Goal: Task Accomplishment & Management: Complete application form

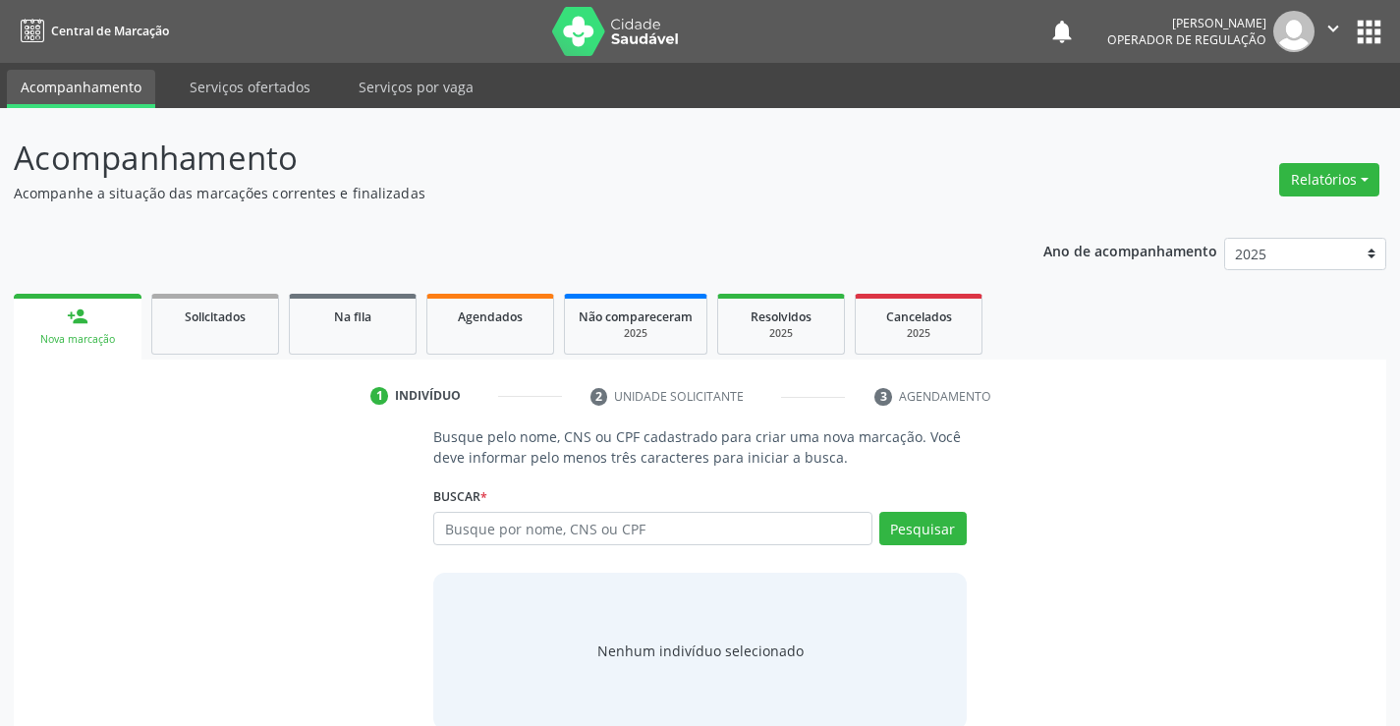
click at [492, 526] on input "text" at bounding box center [652, 528] width 438 height 33
type input "705006013558057"
click at [933, 527] on button "Pesquisar" at bounding box center [922, 528] width 87 height 33
type input "705006013558057"
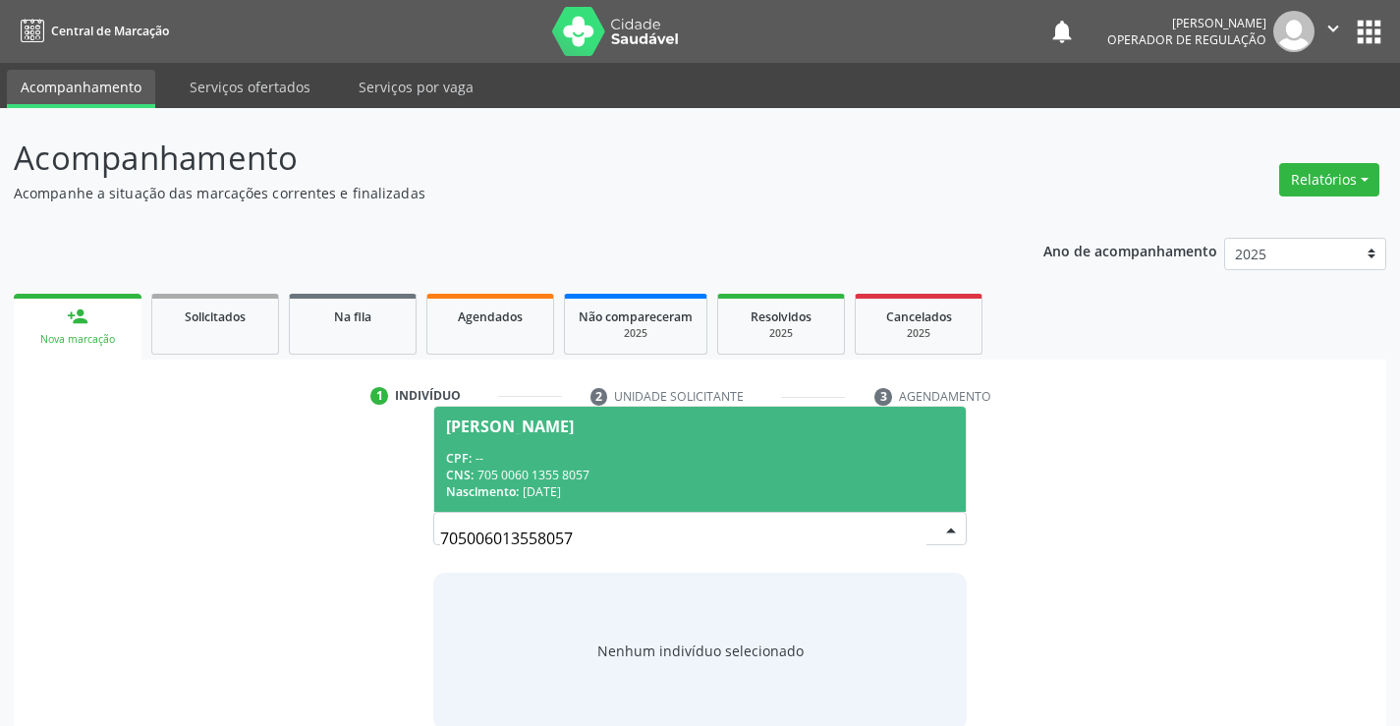
click at [558, 440] on span "[PERSON_NAME] CPF: -- CNS: 705 0060 1355 8057 Nascimento: [DATE]" at bounding box center [699, 459] width 530 height 105
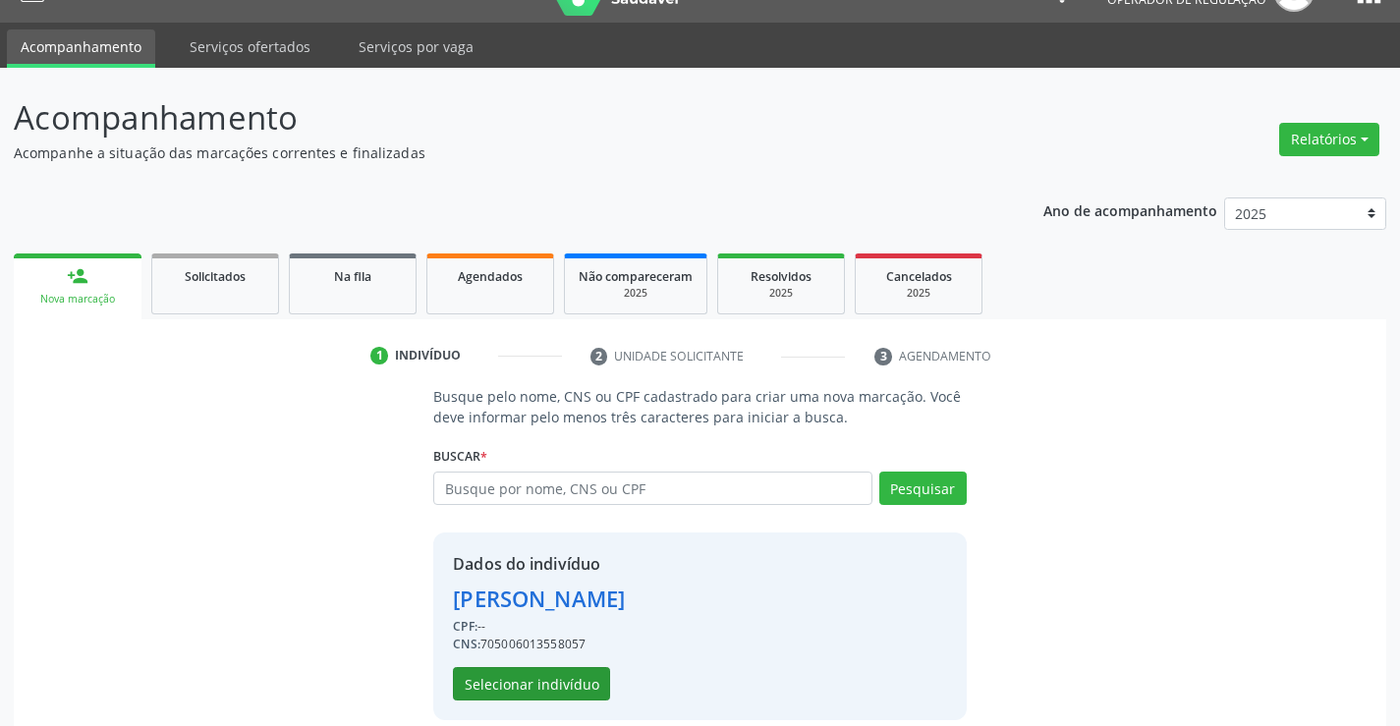
scroll to position [62, 0]
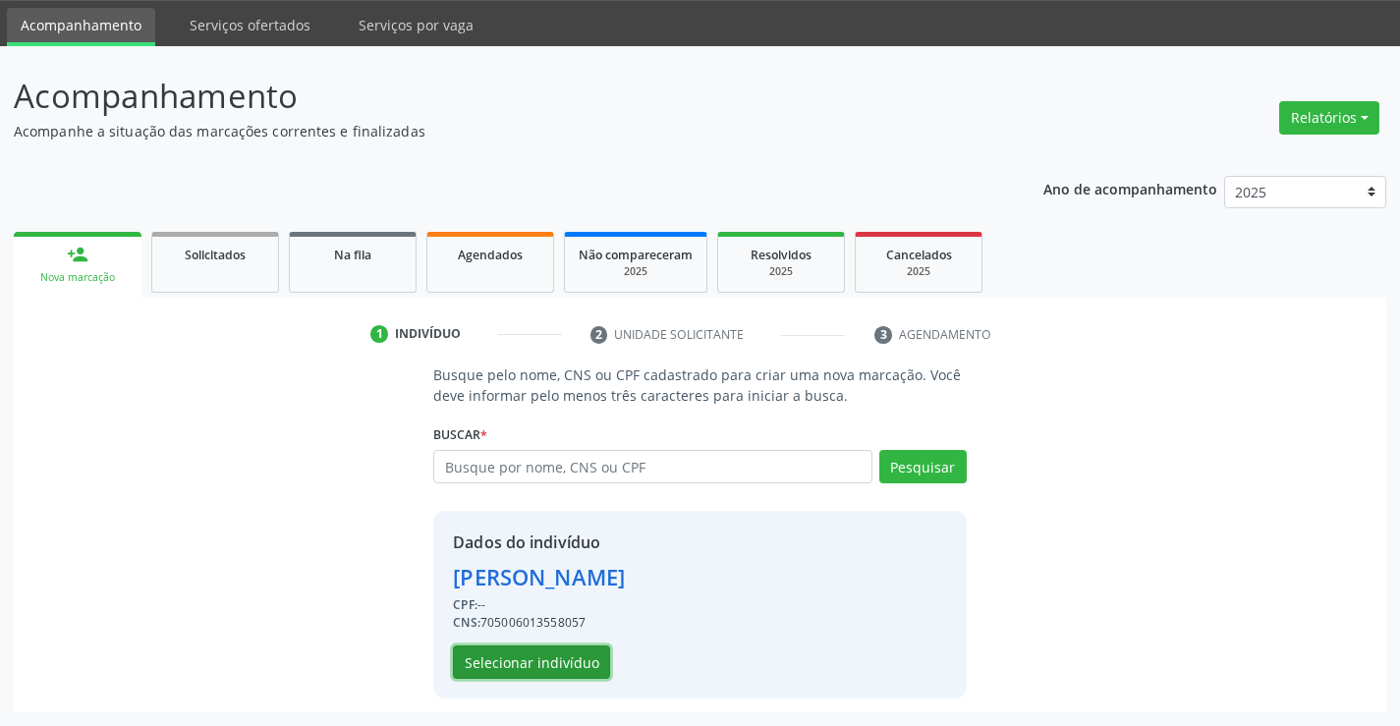
click at [508, 658] on button "Selecionar indivíduo" at bounding box center [531, 661] width 157 height 33
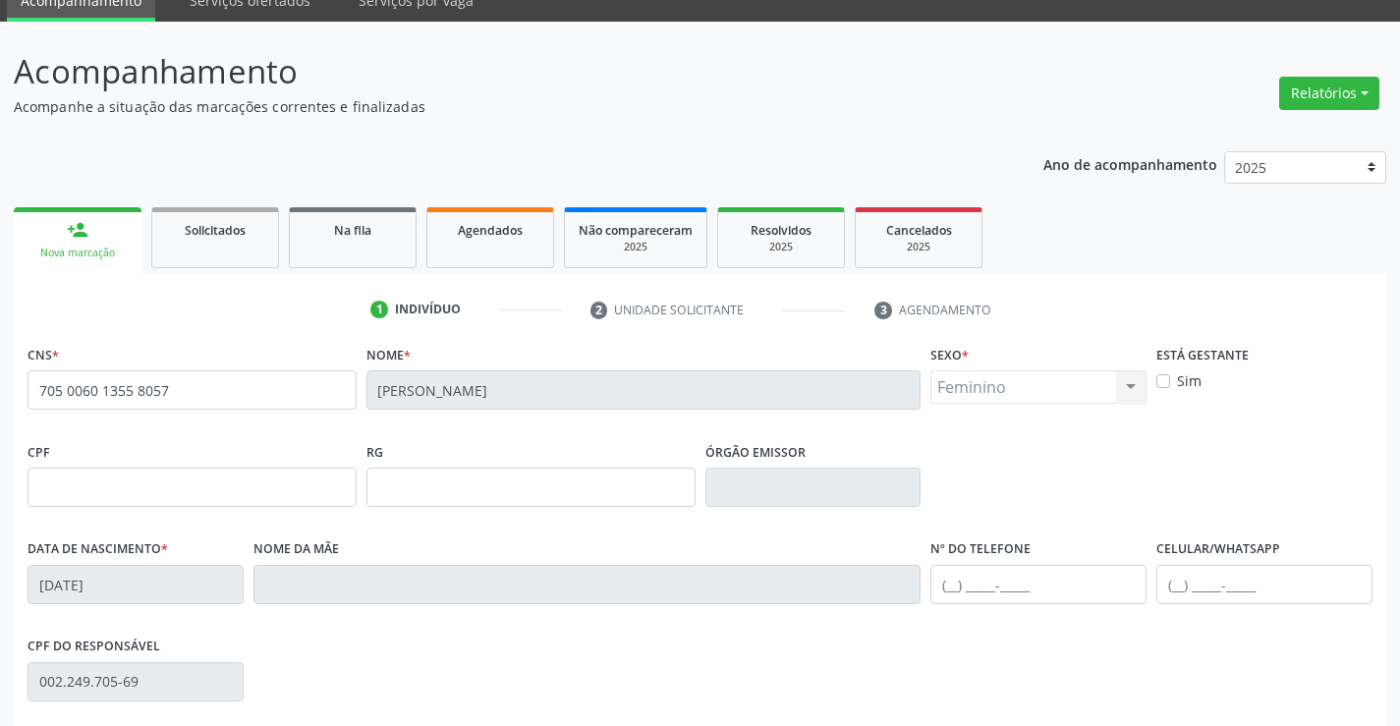
scroll to position [339, 0]
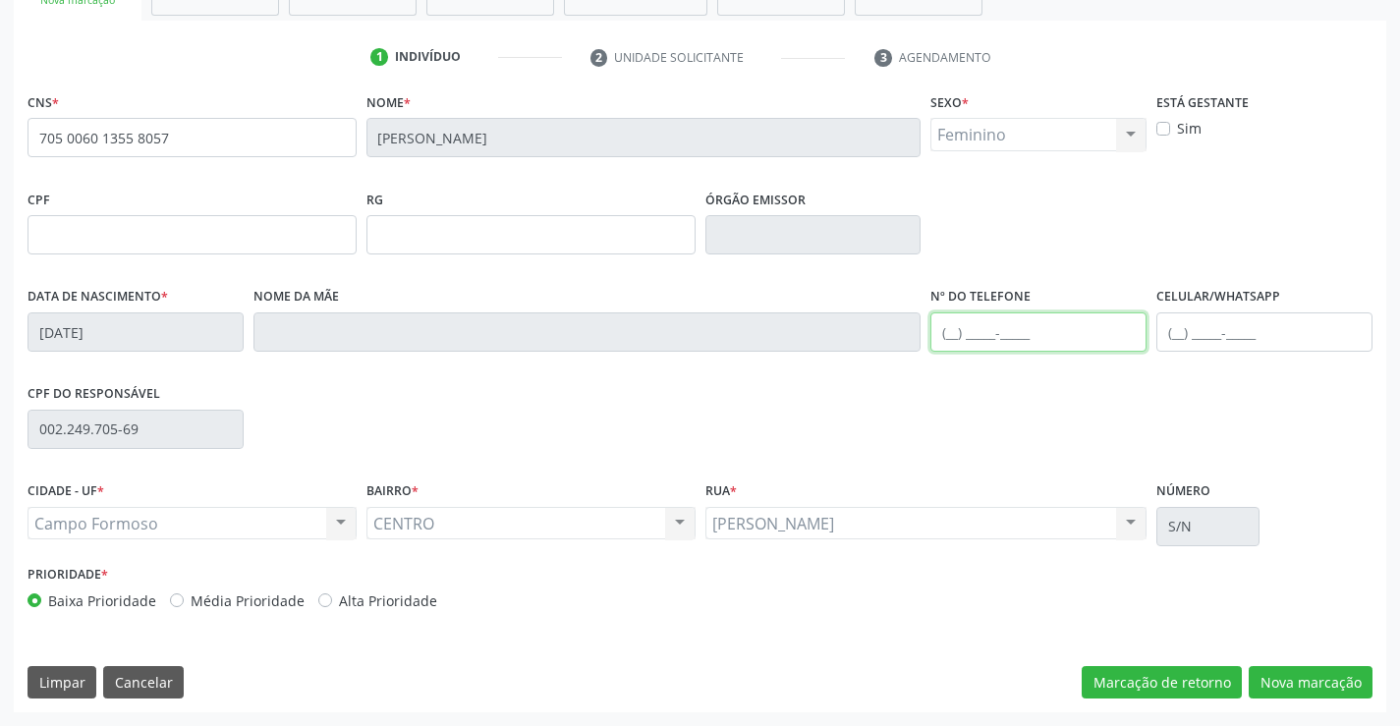
drag, startPoint x: 990, startPoint y: 333, endPoint x: 1087, endPoint y: 338, distance: 97.4
click at [994, 333] on input "text" at bounding box center [1038, 331] width 216 height 39
type input "[PHONE_NUMBER]"
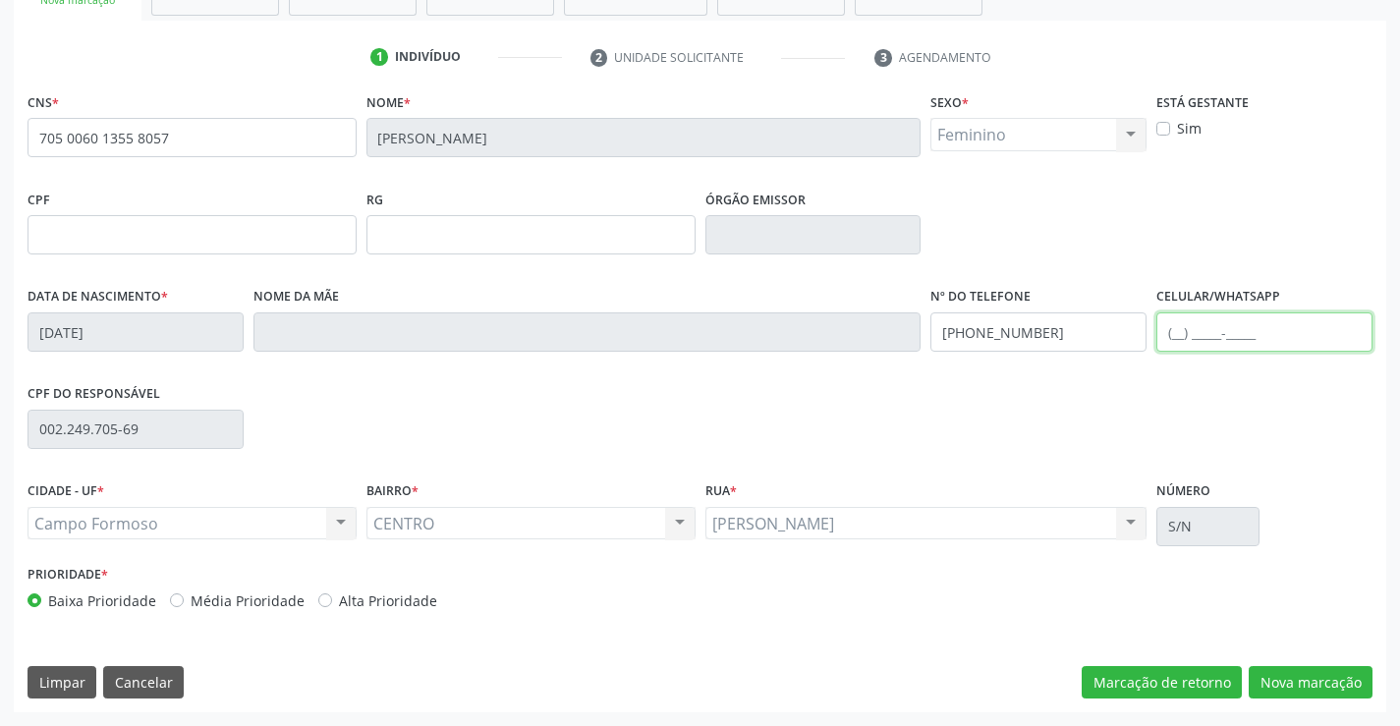
click at [1239, 321] on input "text" at bounding box center [1264, 331] width 216 height 39
type input "[PHONE_NUMBER]"
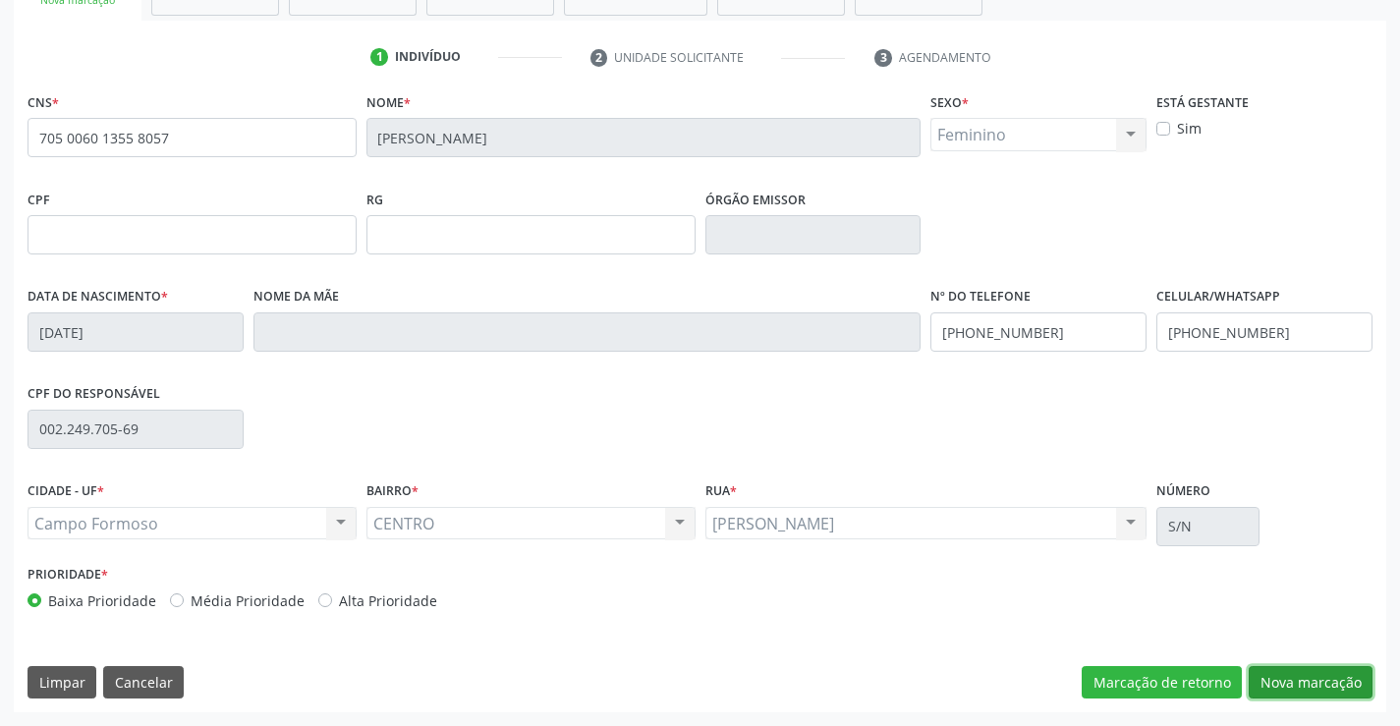
click at [1302, 672] on button "Nova marcação" at bounding box center [1311, 682] width 124 height 33
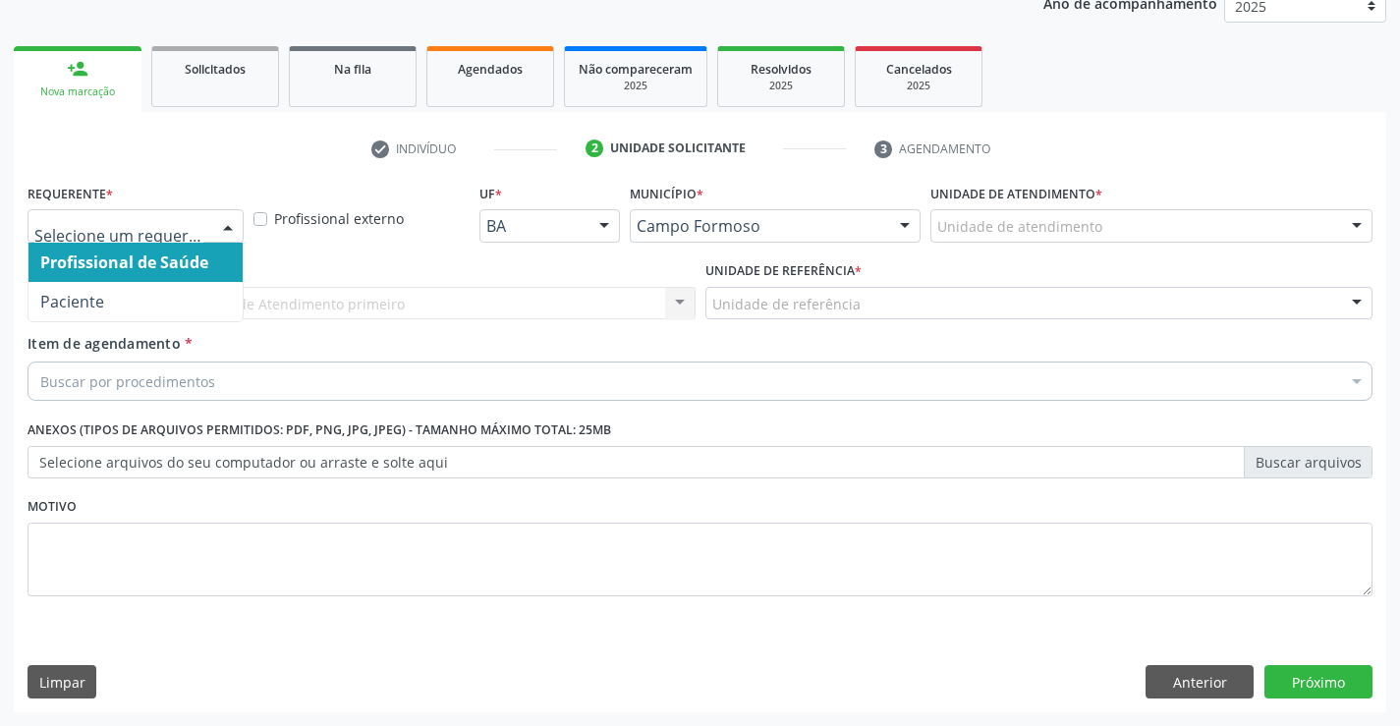
click at [210, 230] on div "Profissional de Saúde Paciente Nenhum resultado encontrado para: " " Não há nen…" at bounding box center [136, 225] width 216 height 33
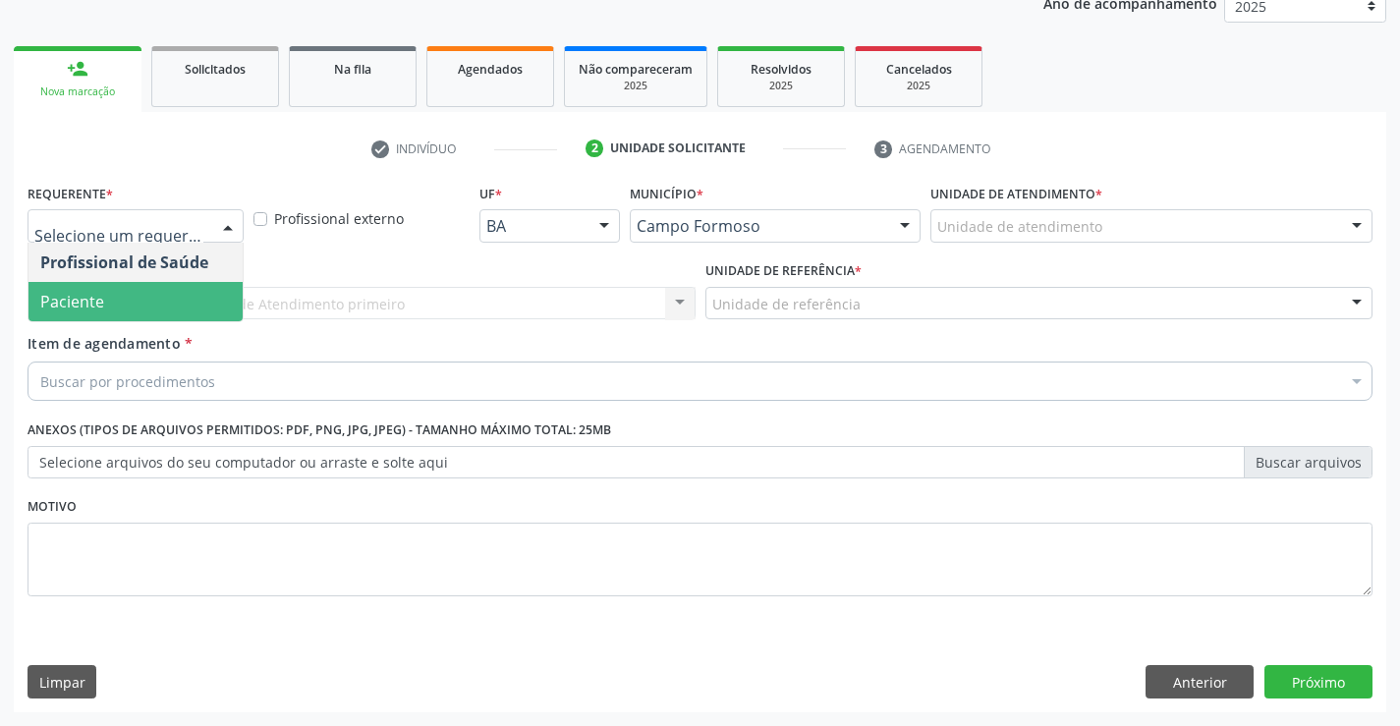
click at [96, 297] on span "Paciente" at bounding box center [72, 302] width 64 height 22
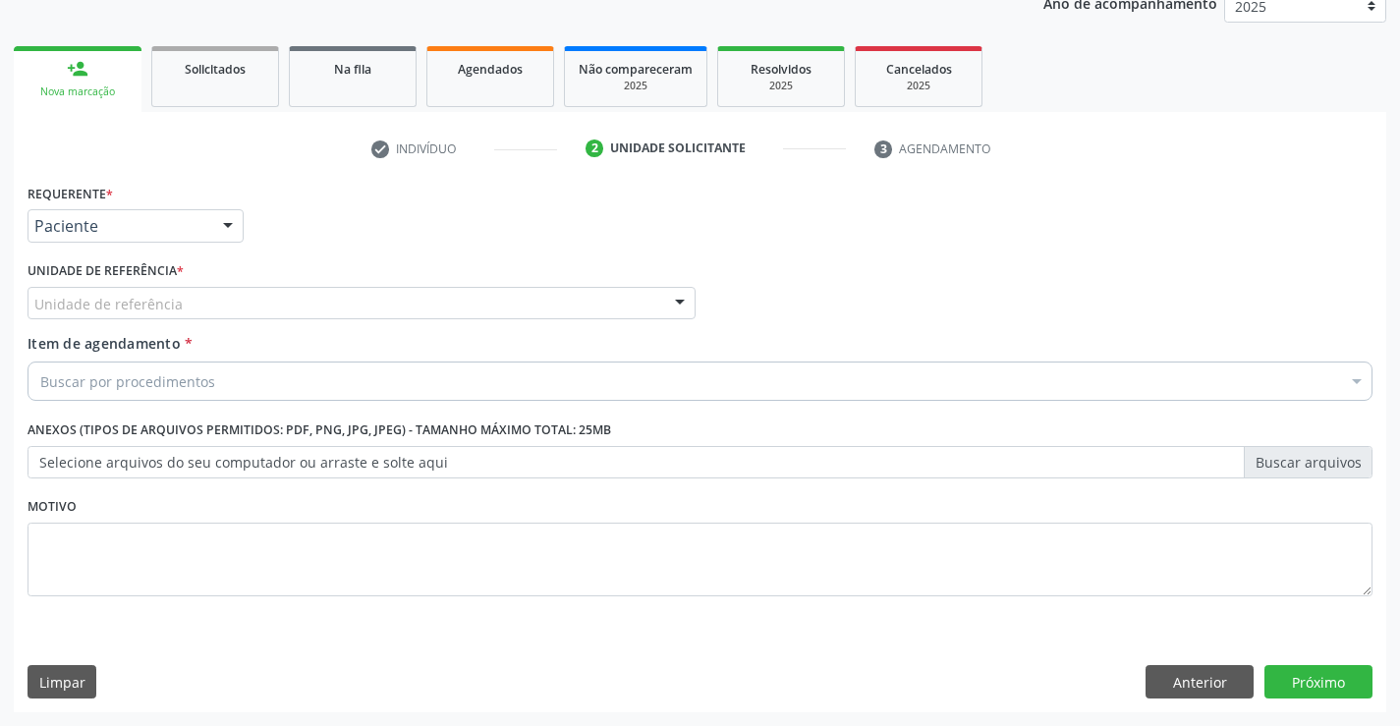
click at [297, 298] on div "Unidade de referência" at bounding box center [362, 303] width 668 height 33
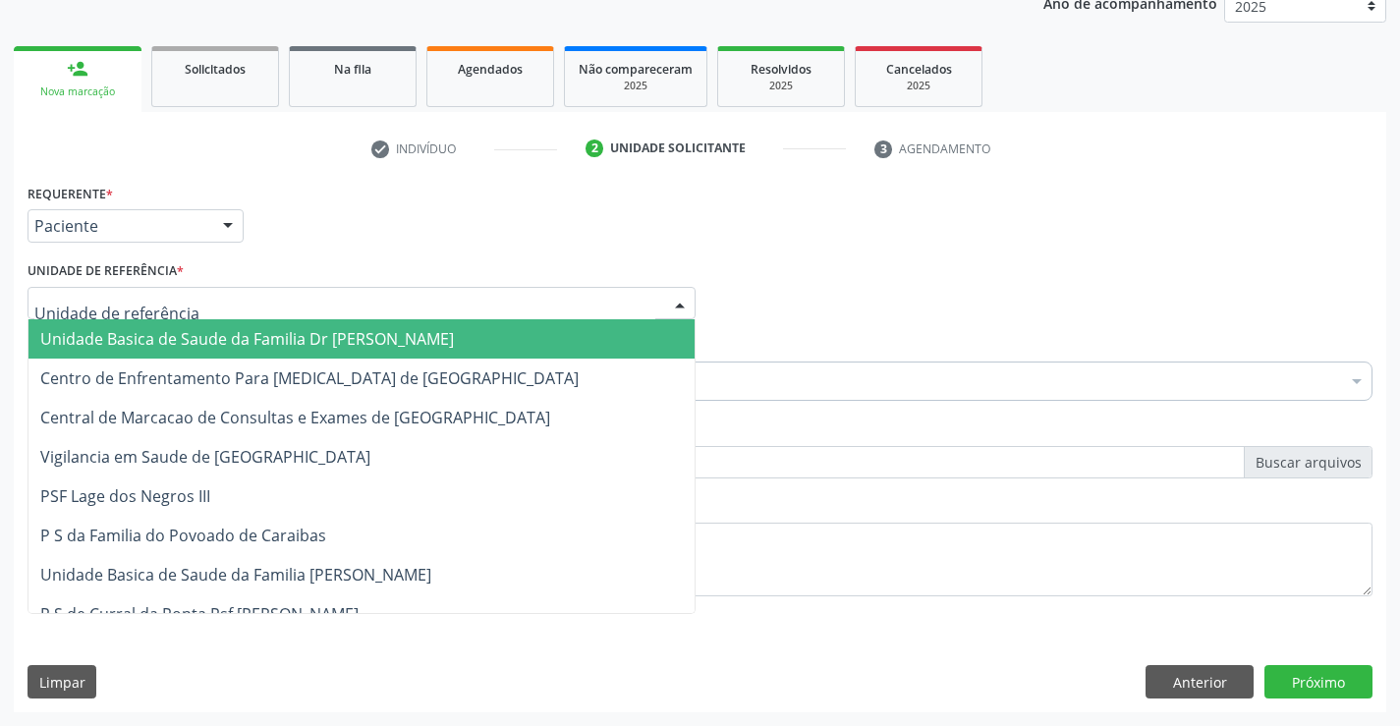
drag, startPoint x: 242, startPoint y: 341, endPoint x: 357, endPoint y: 365, distance: 117.5
click at [259, 344] on span "Unidade Basica de Saude da Familia Dr [PERSON_NAME]" at bounding box center [247, 339] width 414 height 22
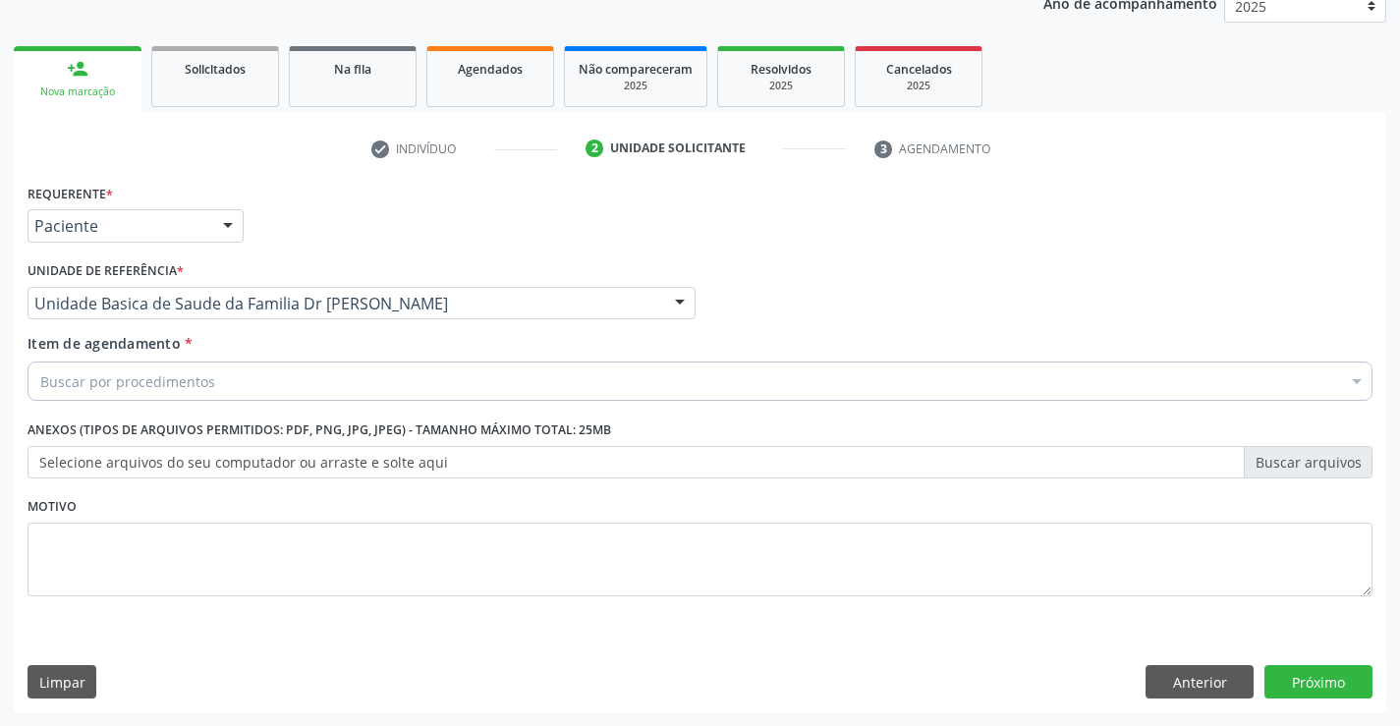
click at [285, 384] on div "Buscar por procedimentos" at bounding box center [700, 380] width 1345 height 39
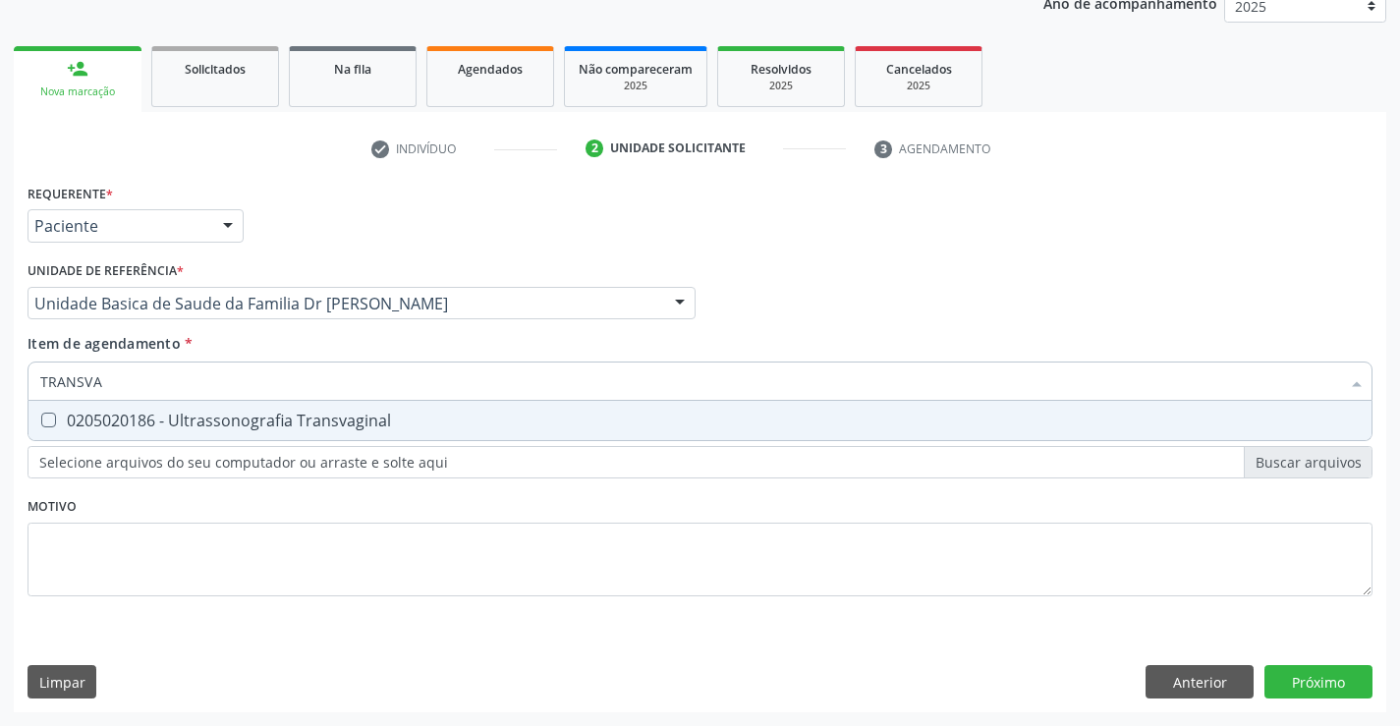
type input "TRANSVAG"
drag, startPoint x: 243, startPoint y: 420, endPoint x: 315, endPoint y: 450, distance: 78.4
click at [244, 419] on div "0205020186 - Ultrassonografia Transvaginal" at bounding box center [699, 421] width 1319 height 16
checkbox Transvaginal "true"
click at [350, 542] on div "Requerente * Paciente Profissional de Saúde Paciente Nenhum resultado encontrad…" at bounding box center [700, 401] width 1345 height 445
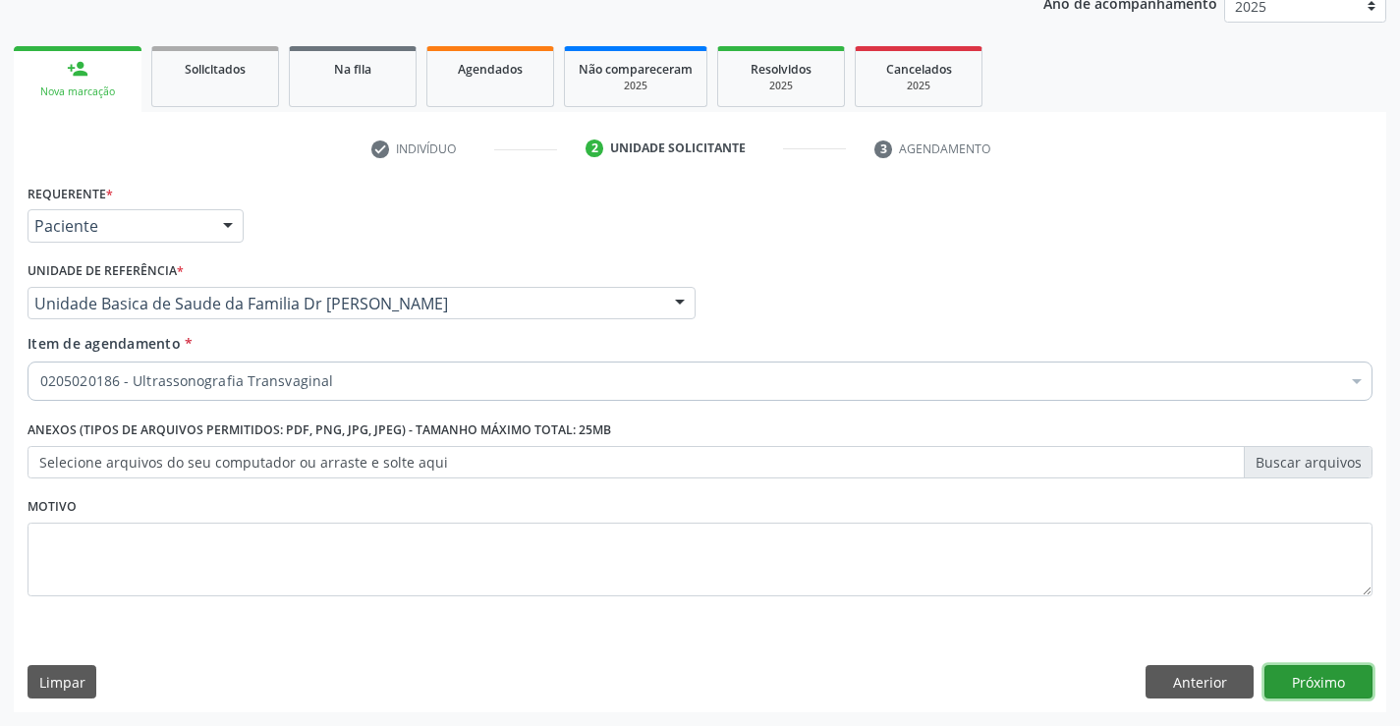
click at [1312, 674] on button "Próximo" at bounding box center [1318, 681] width 108 height 33
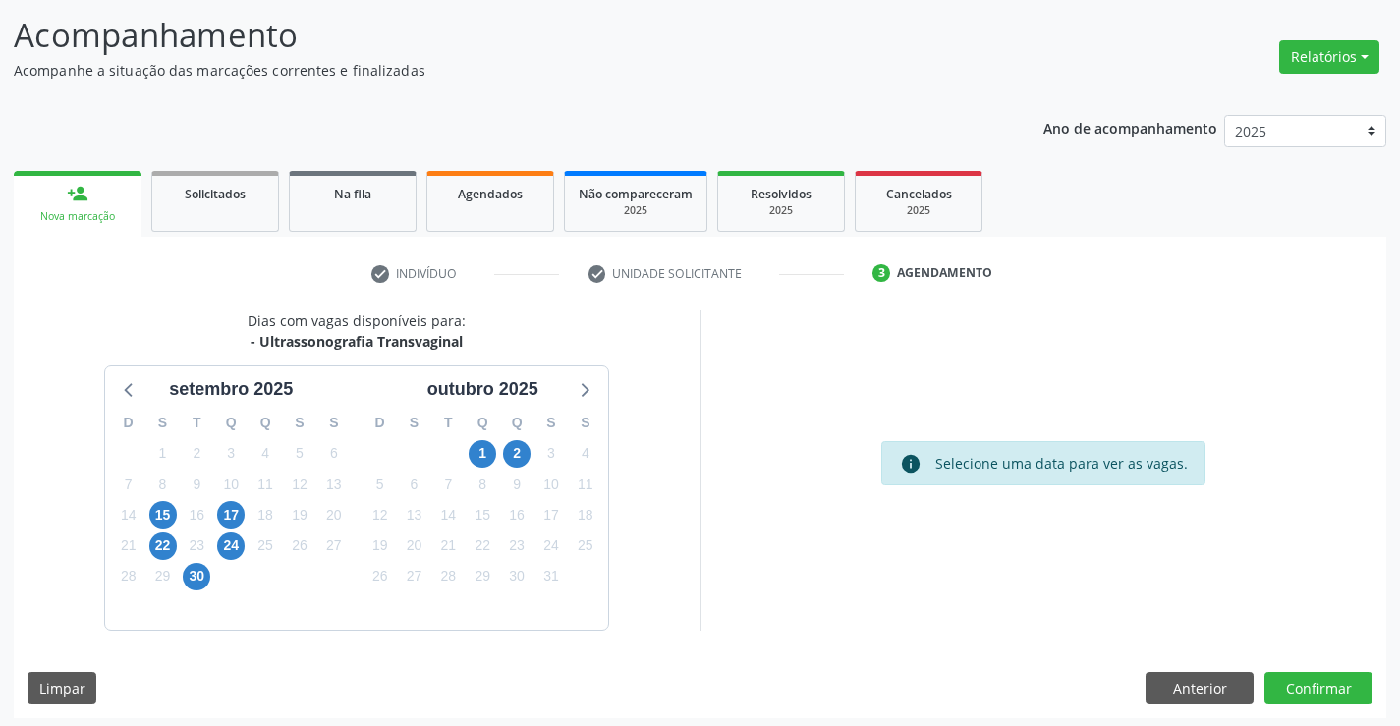
scroll to position [129, 0]
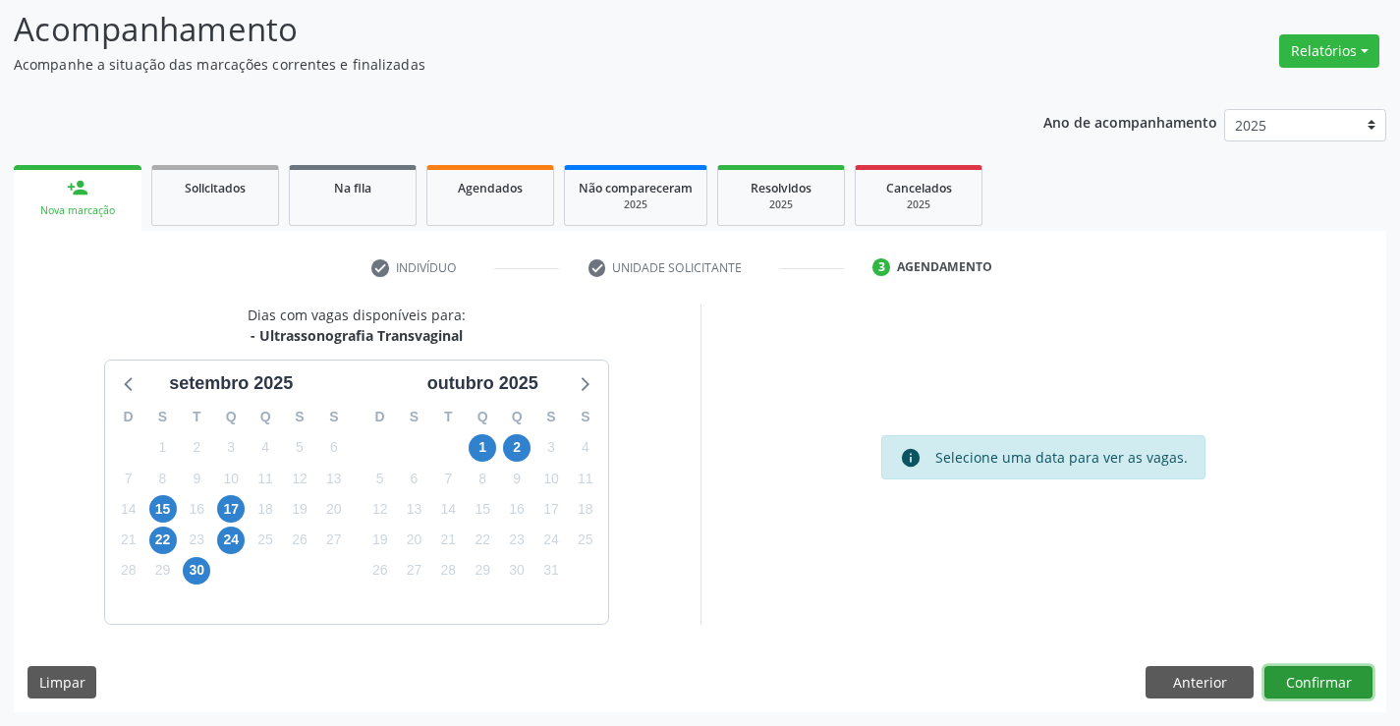
click at [1306, 677] on button "Confirmar" at bounding box center [1318, 682] width 108 height 33
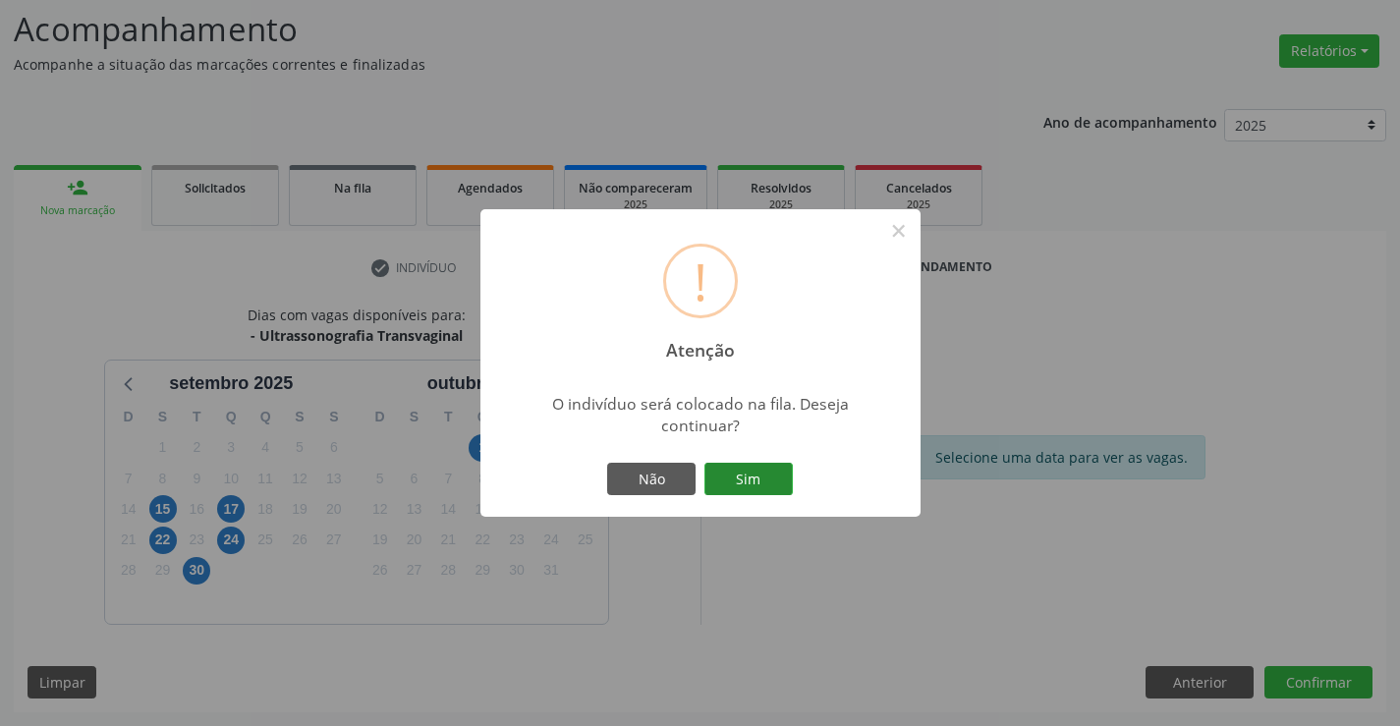
click at [775, 474] on button "Sim" at bounding box center [748, 479] width 88 height 33
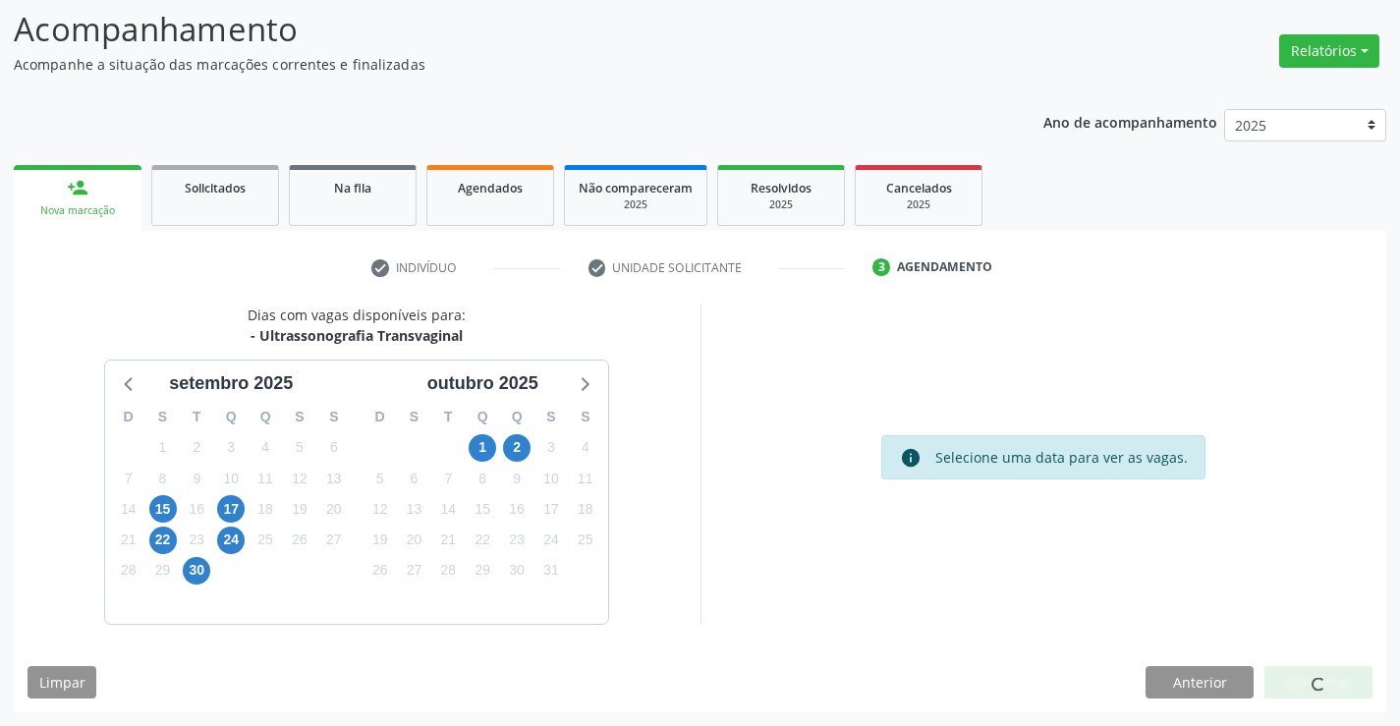
scroll to position [0, 0]
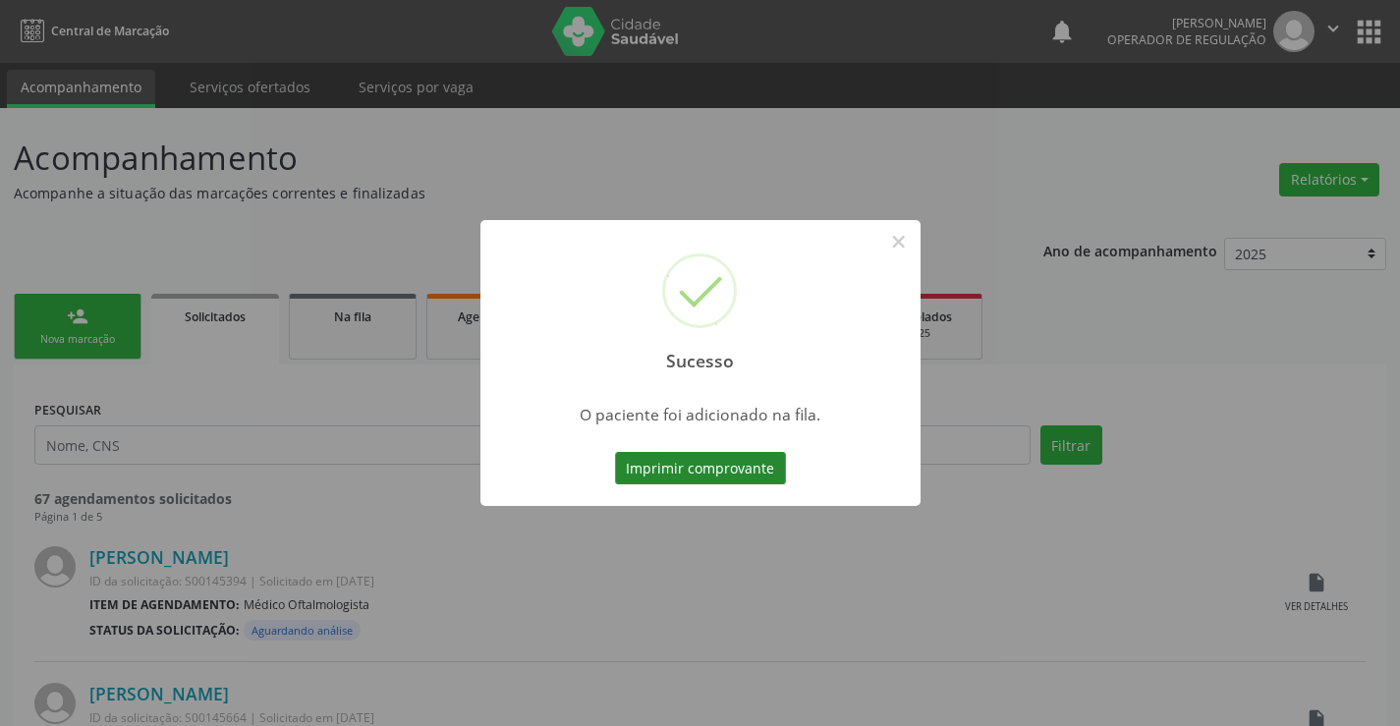
click at [726, 470] on button "Imprimir comprovante" at bounding box center [700, 468] width 171 height 33
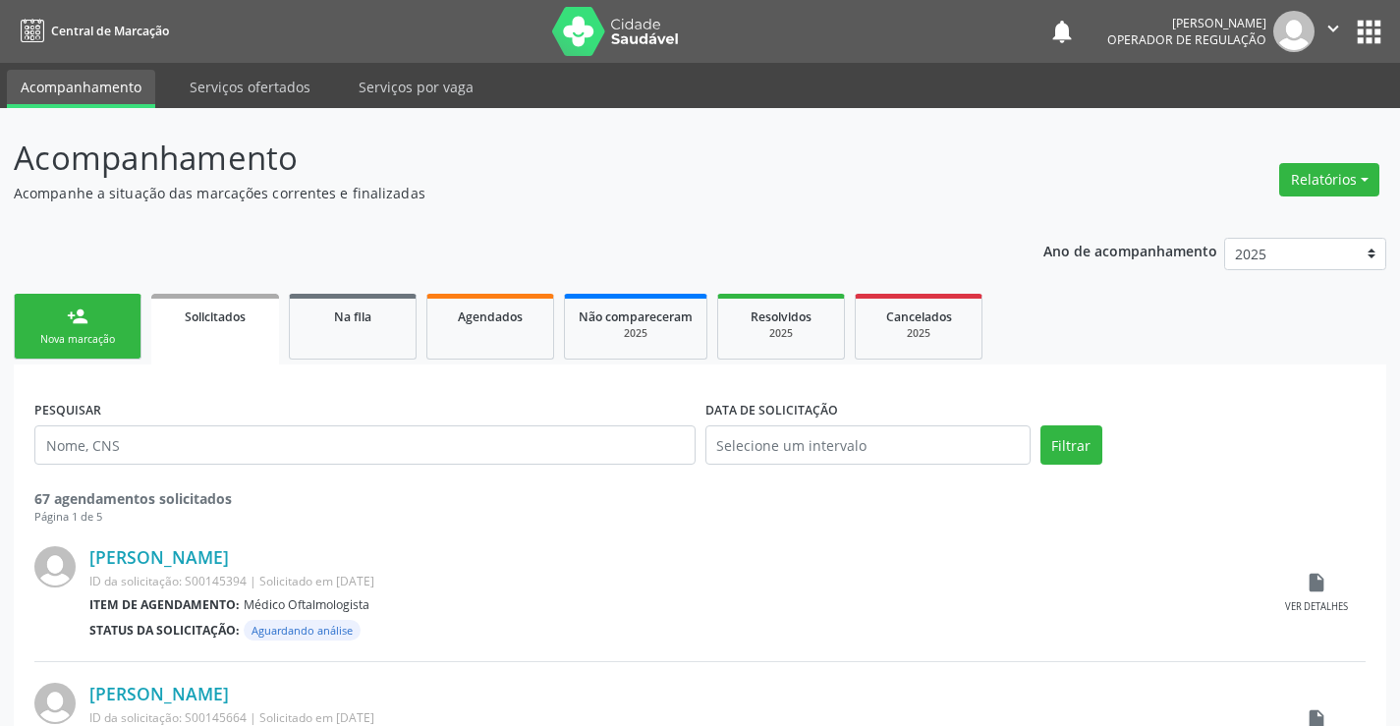
click at [1330, 27] on icon "" at bounding box center [1333, 29] width 22 height 22
click at [1248, 123] on link "Sair" at bounding box center [1283, 120] width 136 height 28
